Goal: Find specific page/section: Find specific page/section

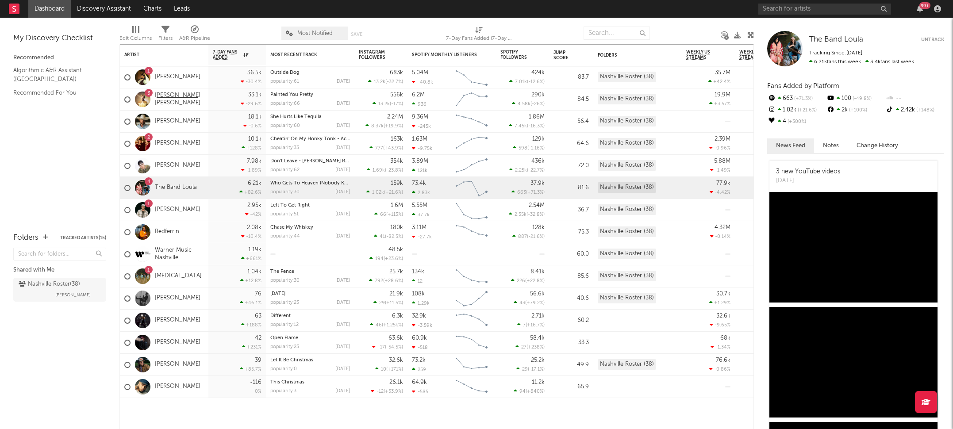
click at [167, 99] on link "[PERSON_NAME] [PERSON_NAME]" at bounding box center [179, 99] width 49 height 15
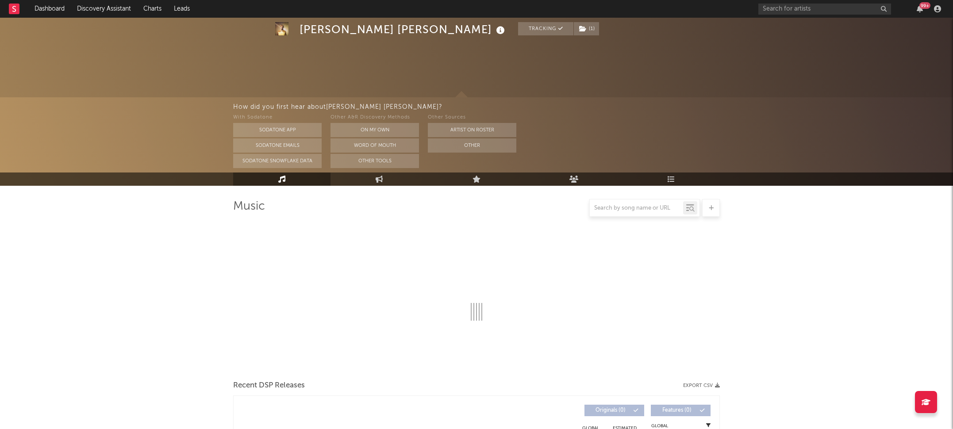
scroll to position [247, 0]
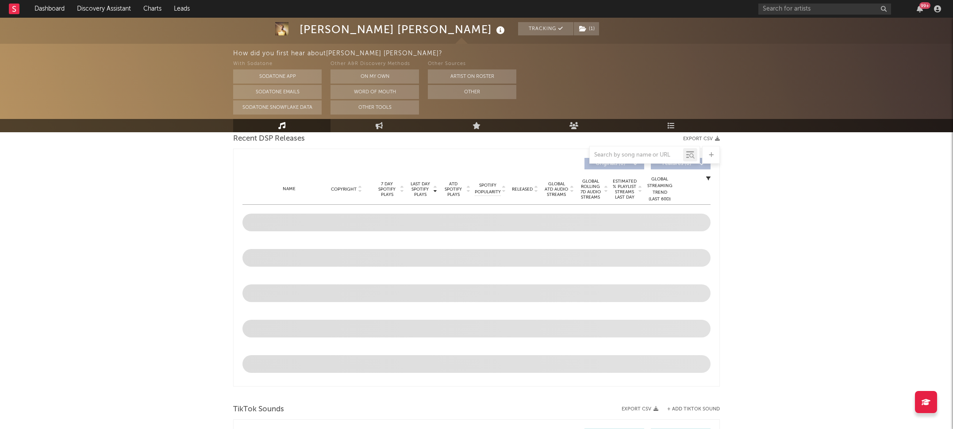
select select "6m"
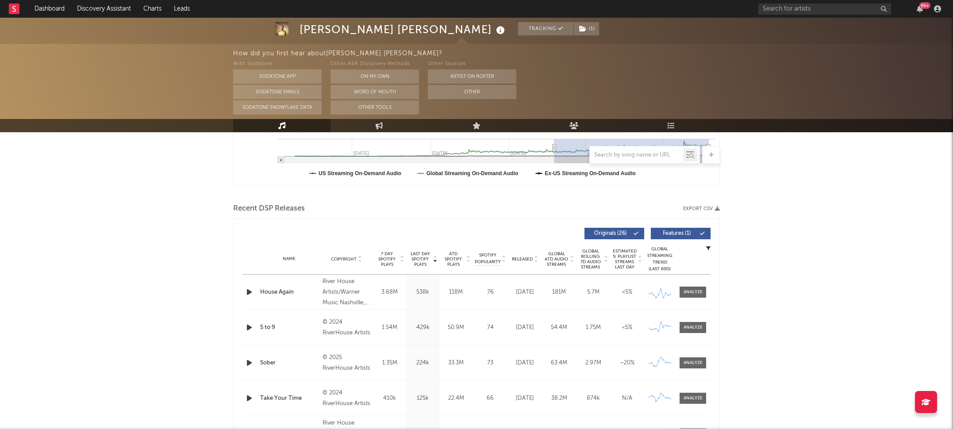
scroll to position [316, 0]
